Goal: Information Seeking & Learning: Learn about a topic

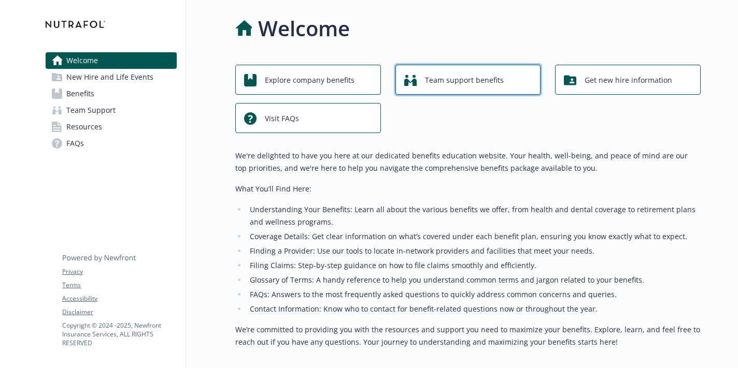
click at [482, 86] on span "Team support benefits" at bounding box center [464, 80] width 79 height 20
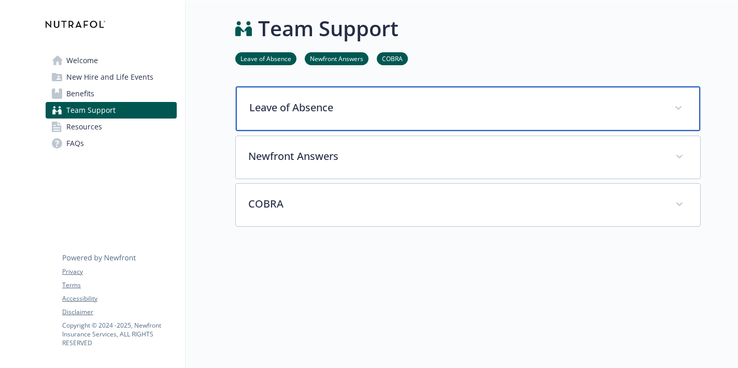
click at [496, 113] on p "Leave of Absence" at bounding box center [455, 108] width 412 height 16
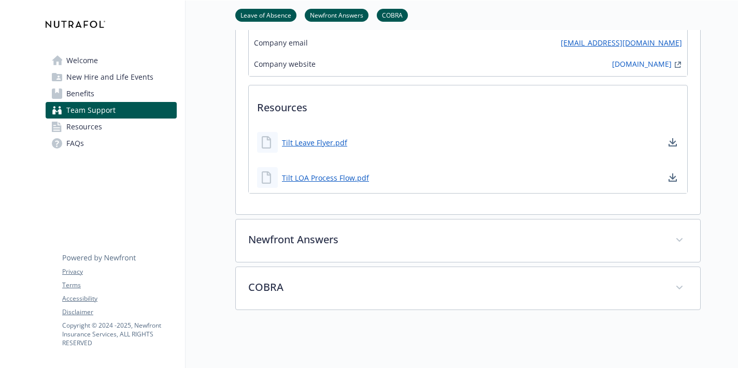
scroll to position [219, 0]
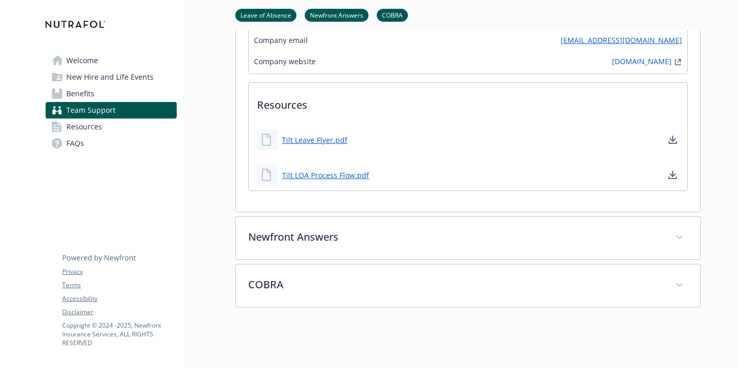
click at [123, 88] on link "Benefits" at bounding box center [111, 93] width 131 height 17
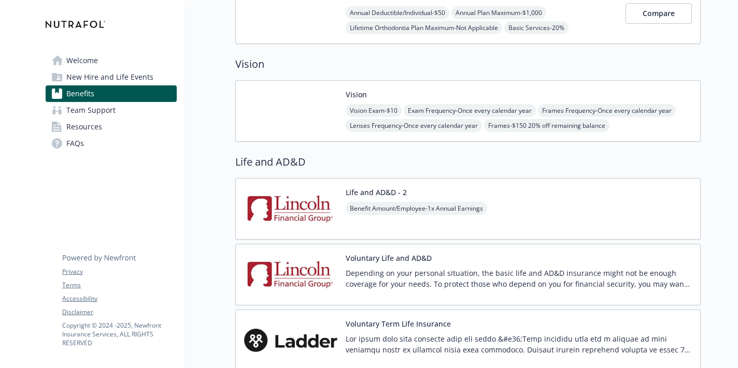
scroll to position [653, 0]
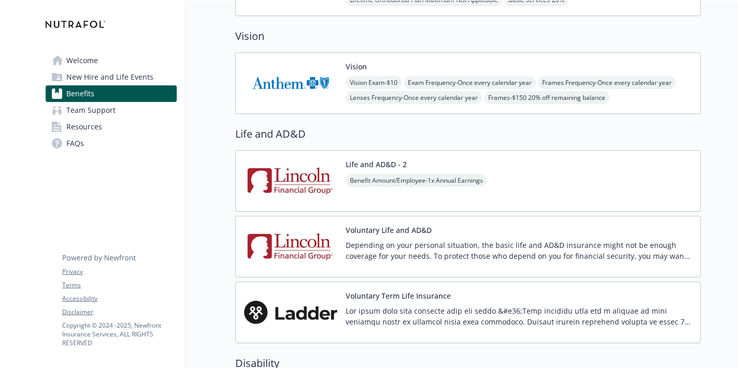
click at [503, 188] on div "Life and AD&D - 2 Benefit Amount/Employee - 1x Annual Earnings" at bounding box center [467, 181] width 465 height 62
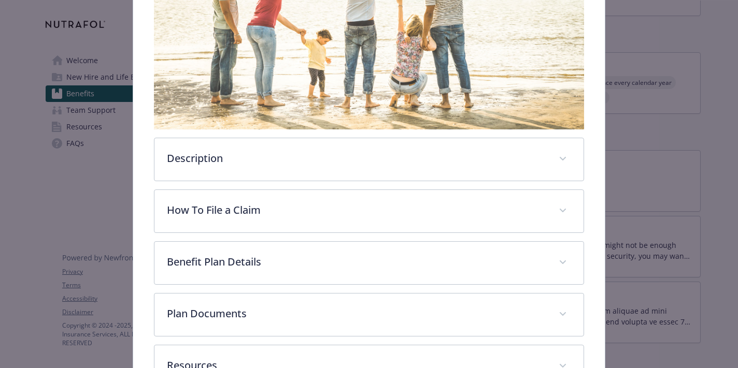
scroll to position [258, 0]
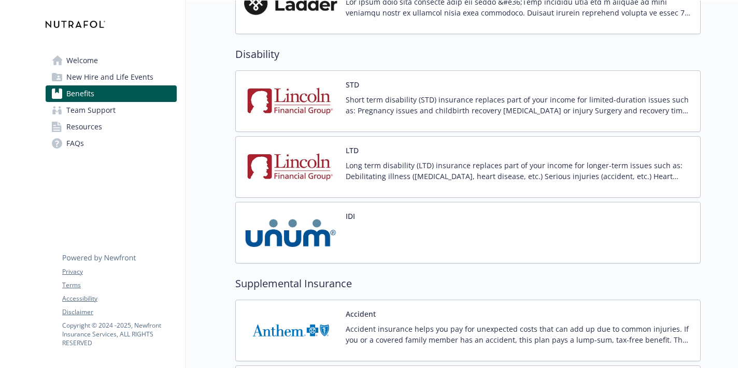
click at [494, 169] on p "Long term disability (LTD) insurance replaces part of your income for longer-te…" at bounding box center [519, 171] width 346 height 22
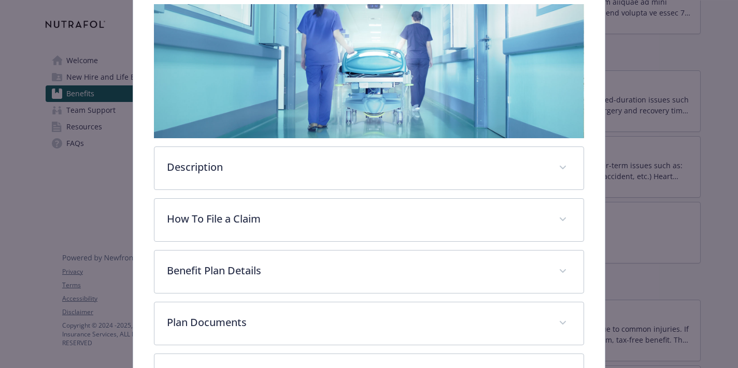
scroll to position [190, 0]
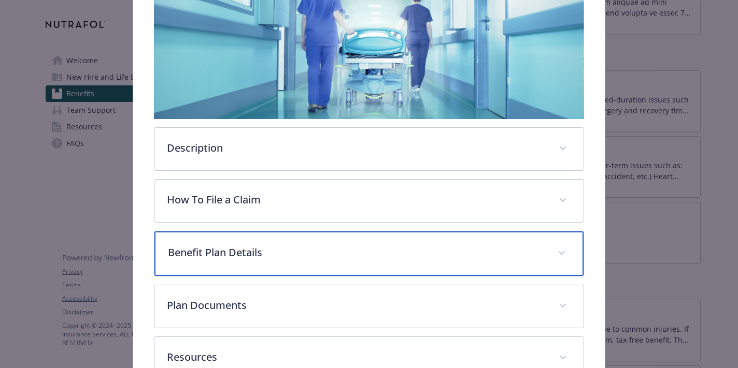
click at [417, 253] on p "Benefit Plan Details" at bounding box center [356, 253] width 377 height 16
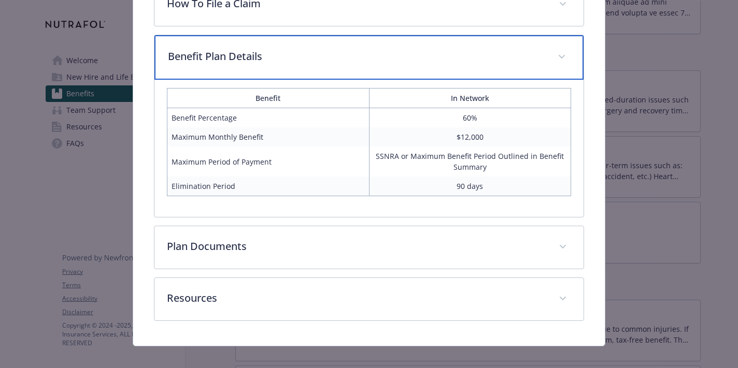
scroll to position [388, 0]
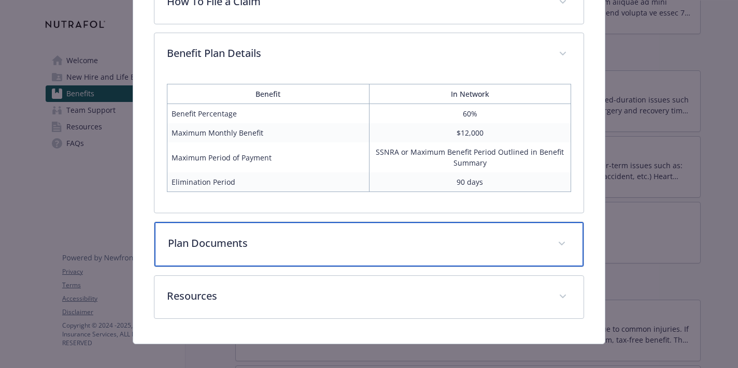
click at [412, 237] on p "Plan Documents" at bounding box center [356, 244] width 377 height 16
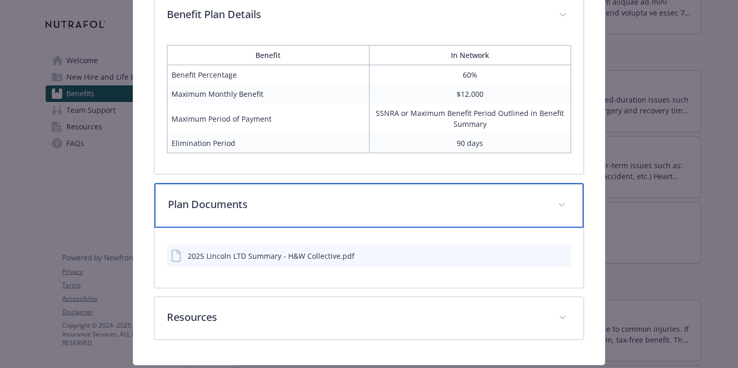
scroll to position [457, 0]
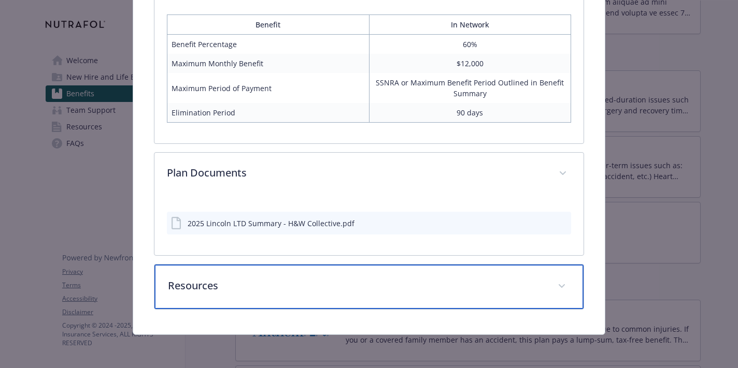
click at [531, 282] on p "Resources" at bounding box center [356, 286] width 377 height 16
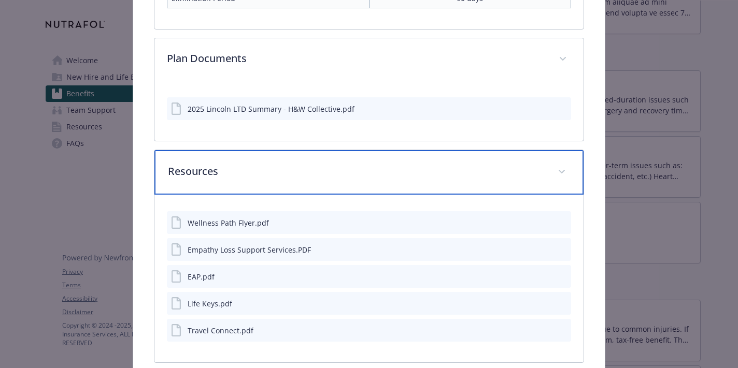
scroll to position [574, 0]
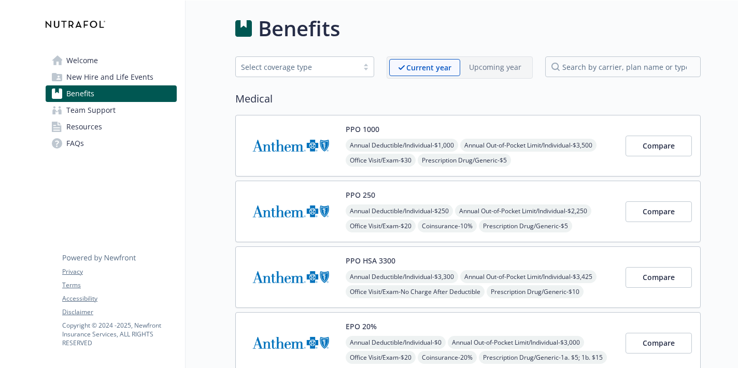
click at [88, 64] on span "Welcome" at bounding box center [82, 60] width 32 height 17
